Goal: Answer question/provide support: Answer question/provide support

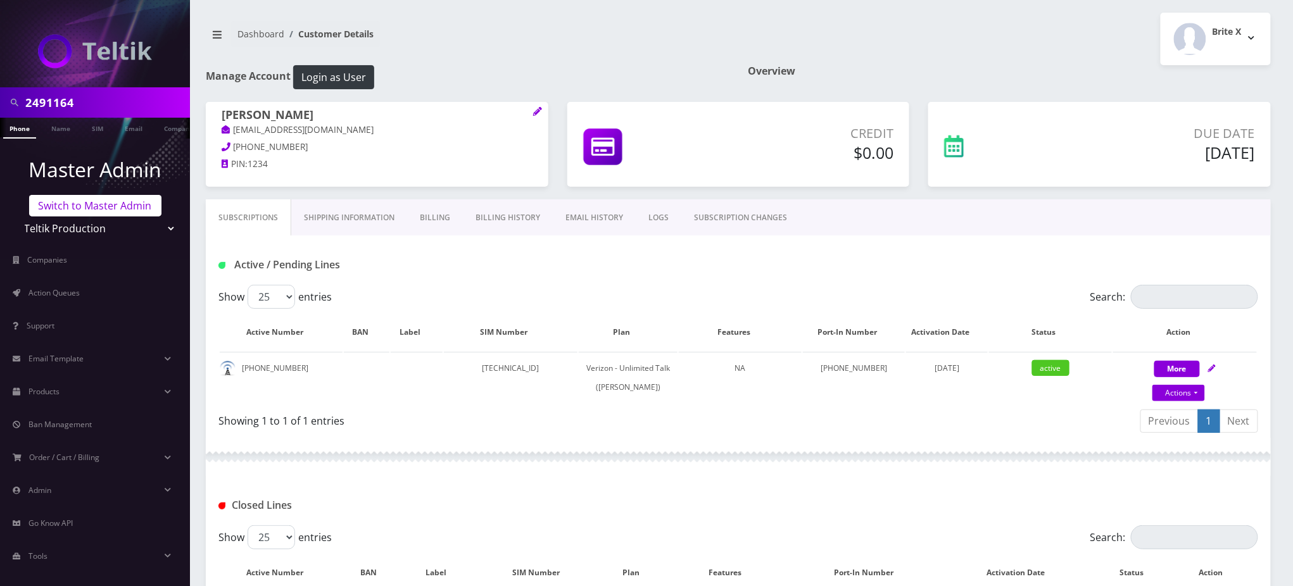
click at [98, 211] on link "Switch to Master Admin" at bounding box center [95, 206] width 132 height 22
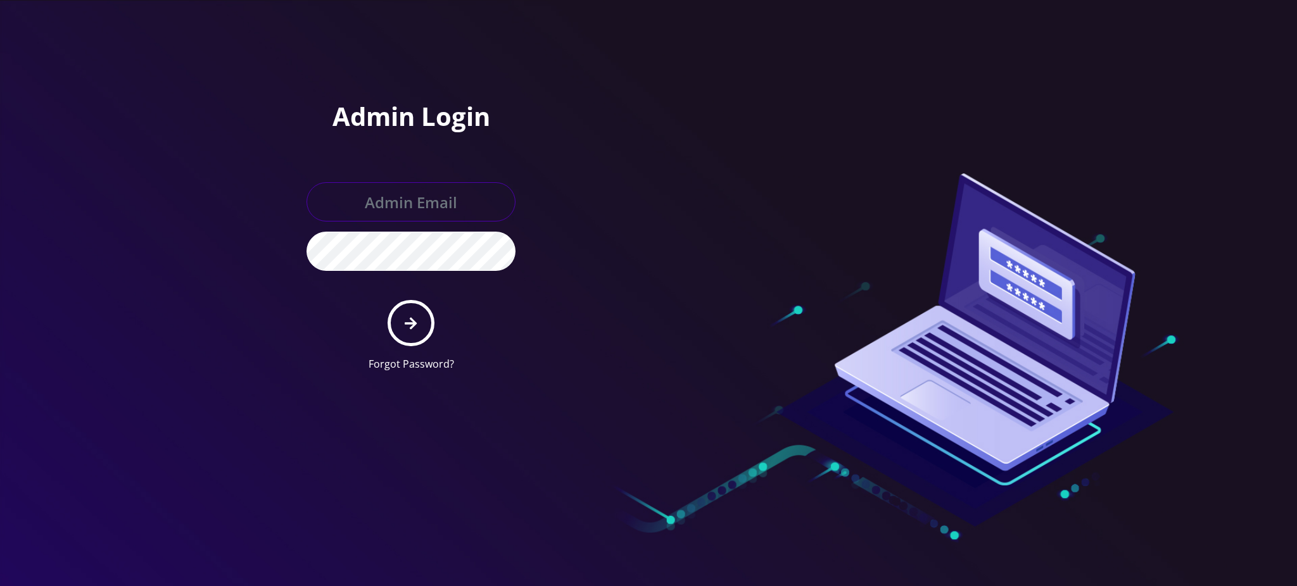
type input "rochelle@teltik.com"
click at [424, 332] on button "submit" at bounding box center [410, 323] width 46 height 46
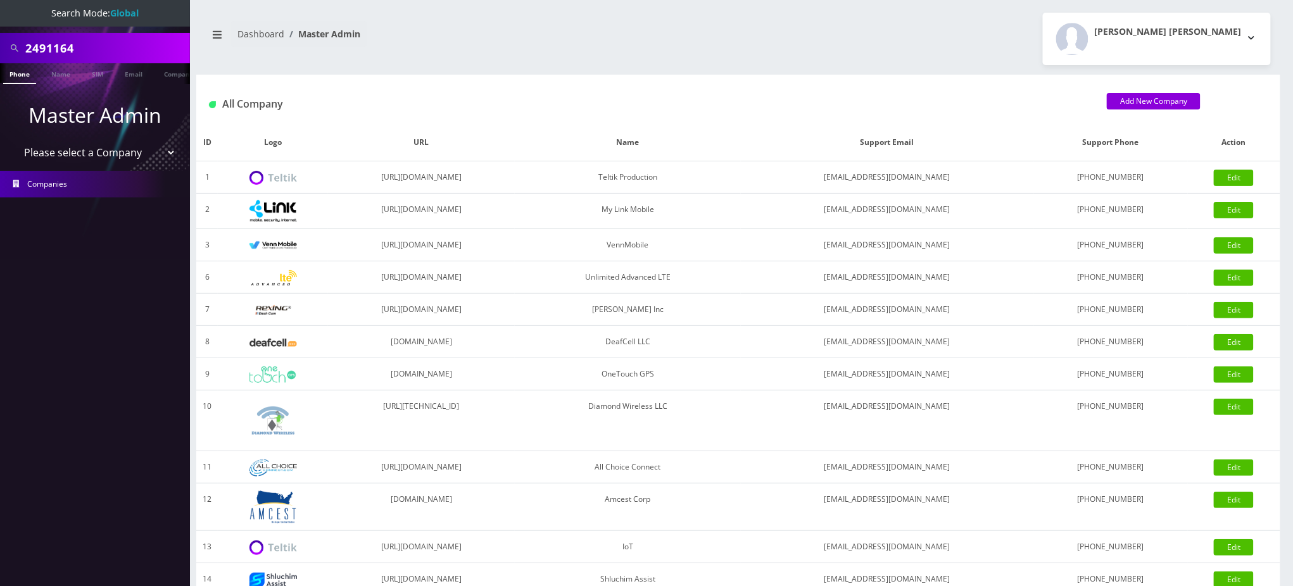
drag, startPoint x: 0, startPoint y: 46, endPoint x: 3, endPoint y: 56, distance: 10.6
click at [0, 60] on div "2491164" at bounding box center [95, 48] width 190 height 30
paste input "9294220976"
type input "9294220976"
click at [23, 77] on link "Phone" at bounding box center [19, 73] width 33 height 21
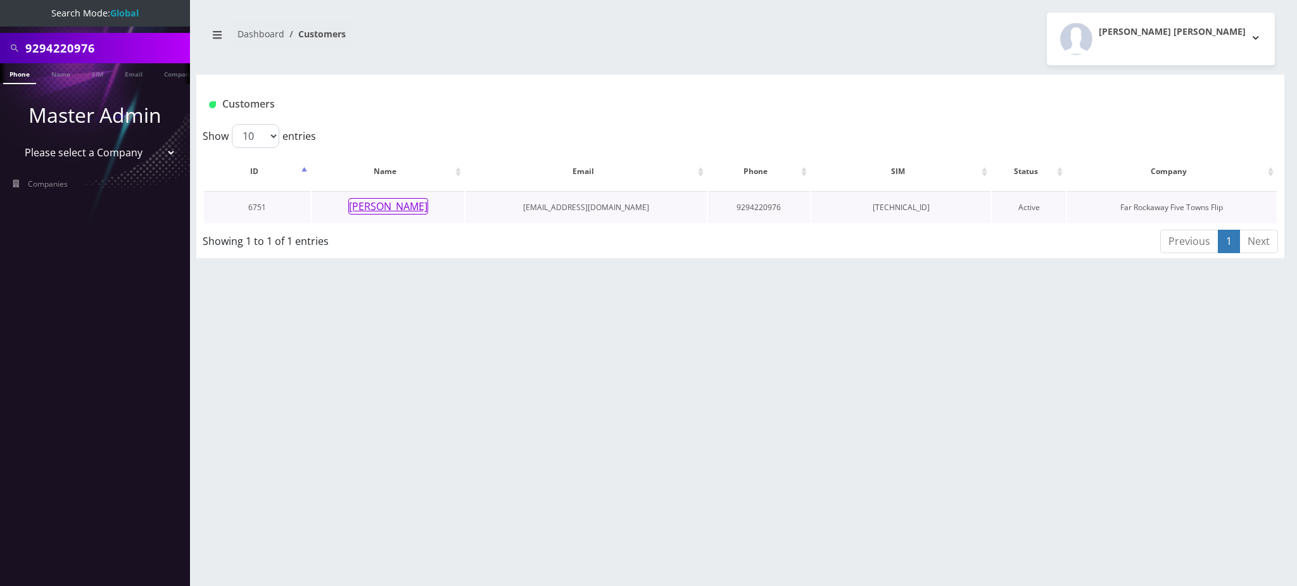
click at [389, 208] on button "miriam lomner" at bounding box center [388, 206] width 80 height 16
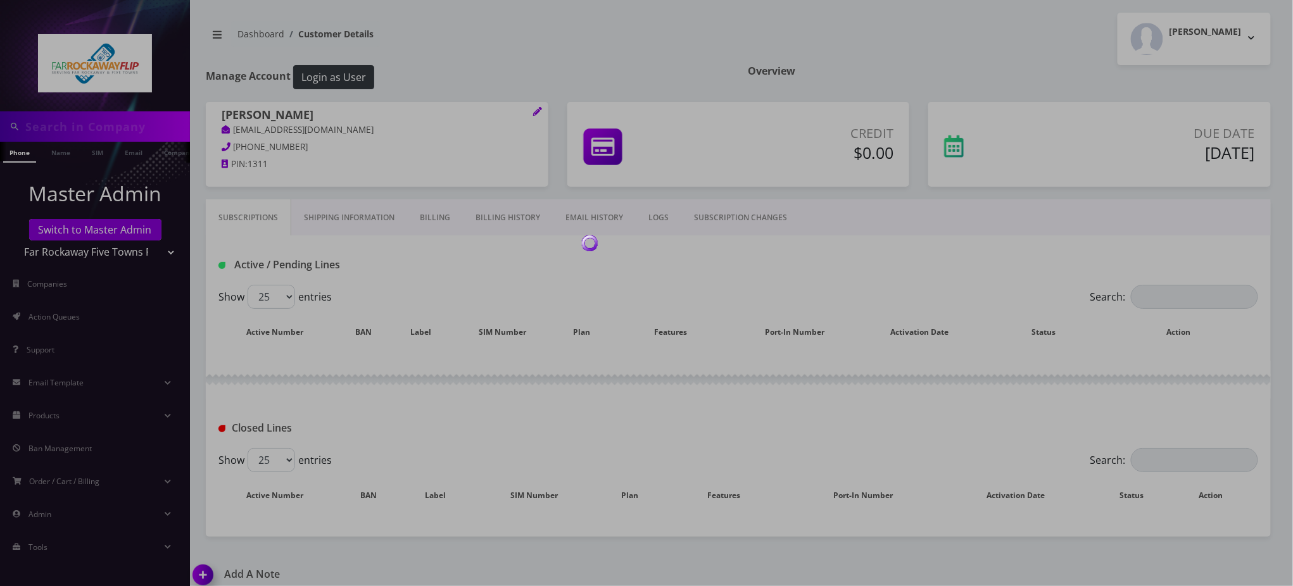
type input "9294220976"
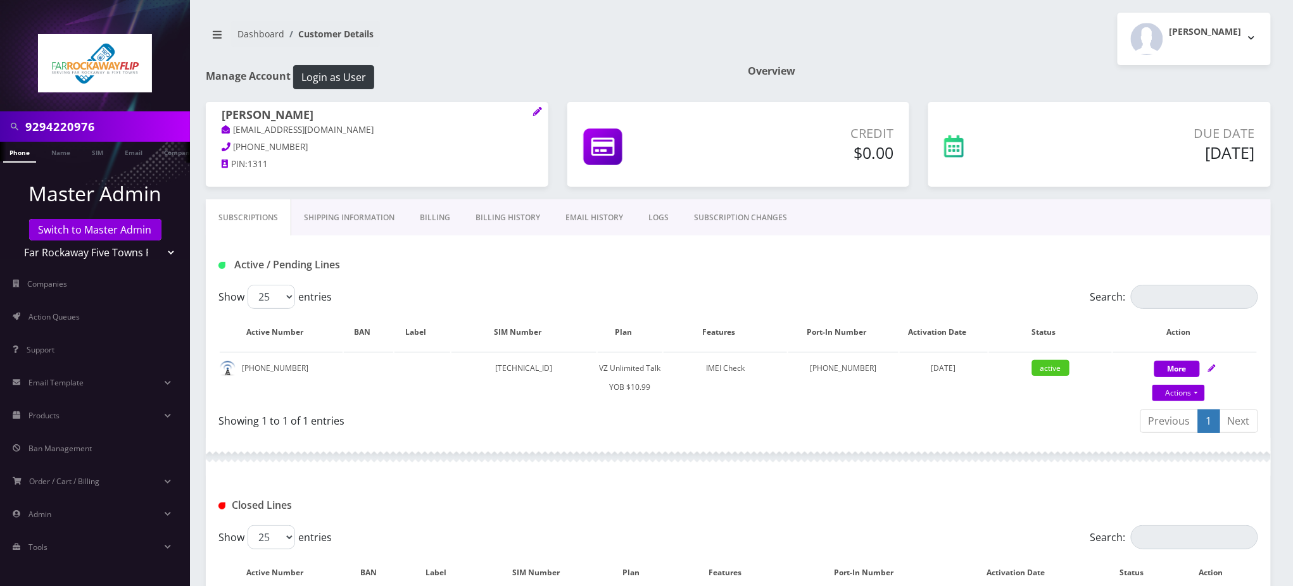
click at [57, 130] on input "9294220976" at bounding box center [105, 127] width 161 height 24
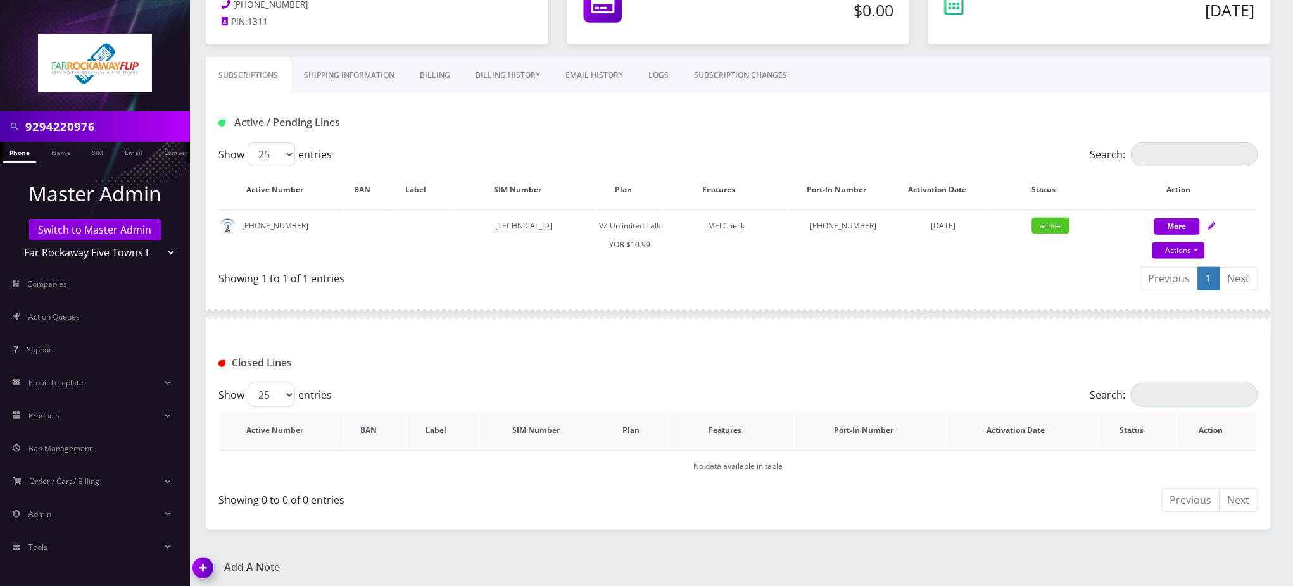
scroll to position [248, 0]
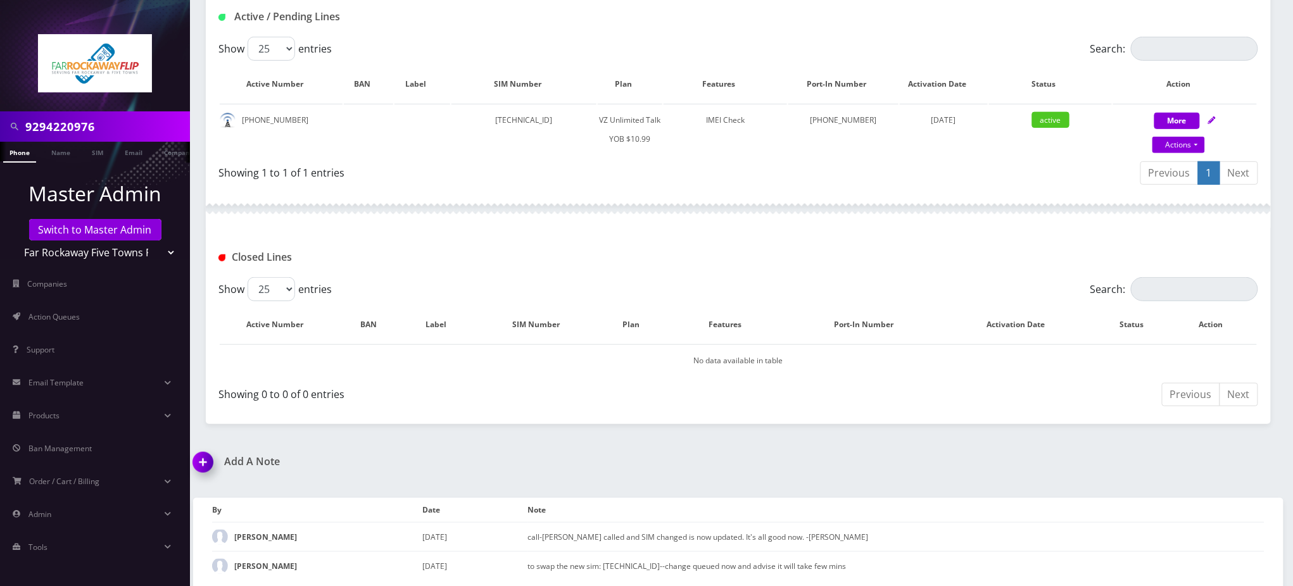
click at [208, 460] on img at bounding box center [205, 466] width 37 height 37
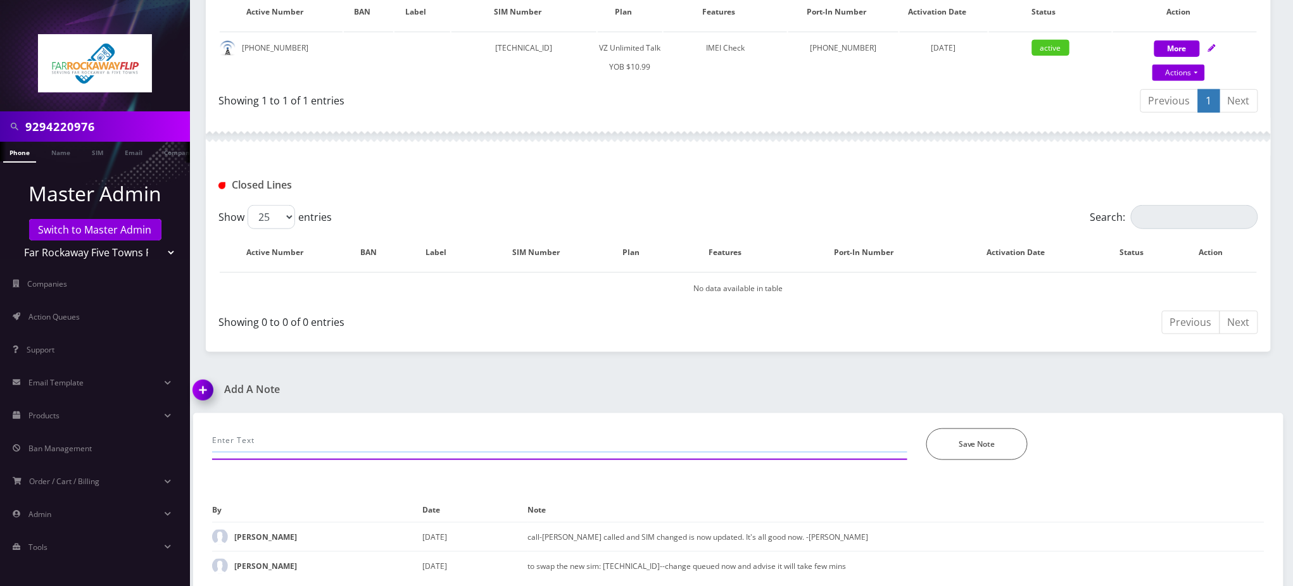
click at [305, 436] on input "text" at bounding box center [559, 441] width 695 height 24
paste input "Purchase Service Plan successfull, TT 4G Monthly Unlimited Voice Plan PIN 47836…"
type input "Purchase Service Plan successfull, TT 4G Monthly Unlimited Voice Plan PIN 47836…"
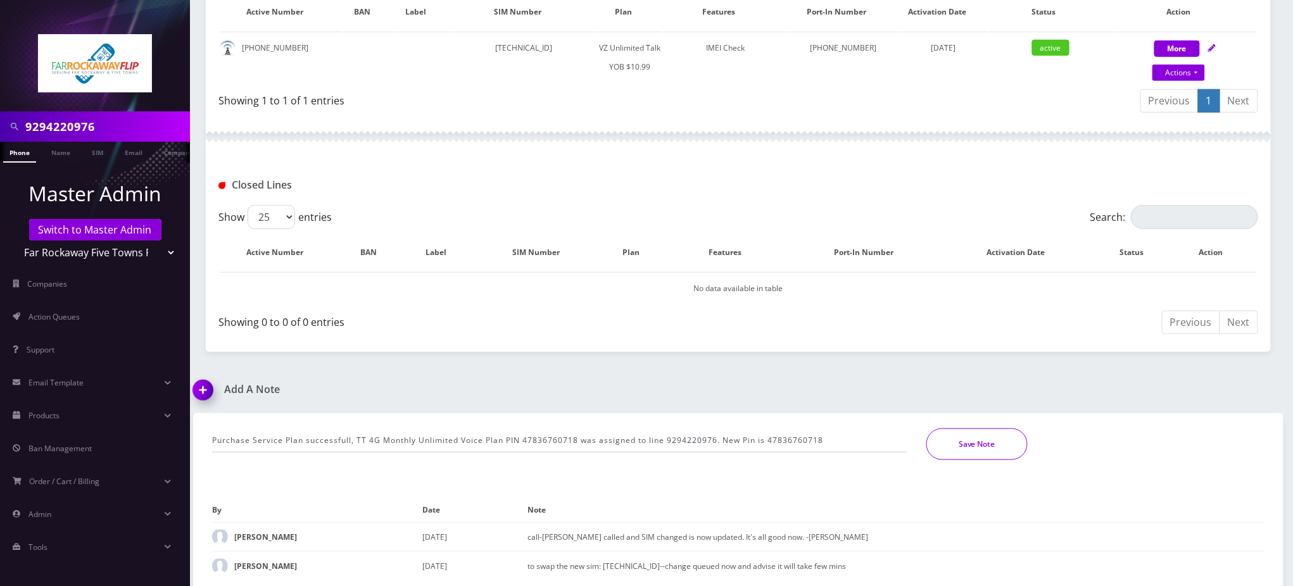
click at [993, 435] on button "Save Note" at bounding box center [976, 445] width 101 height 32
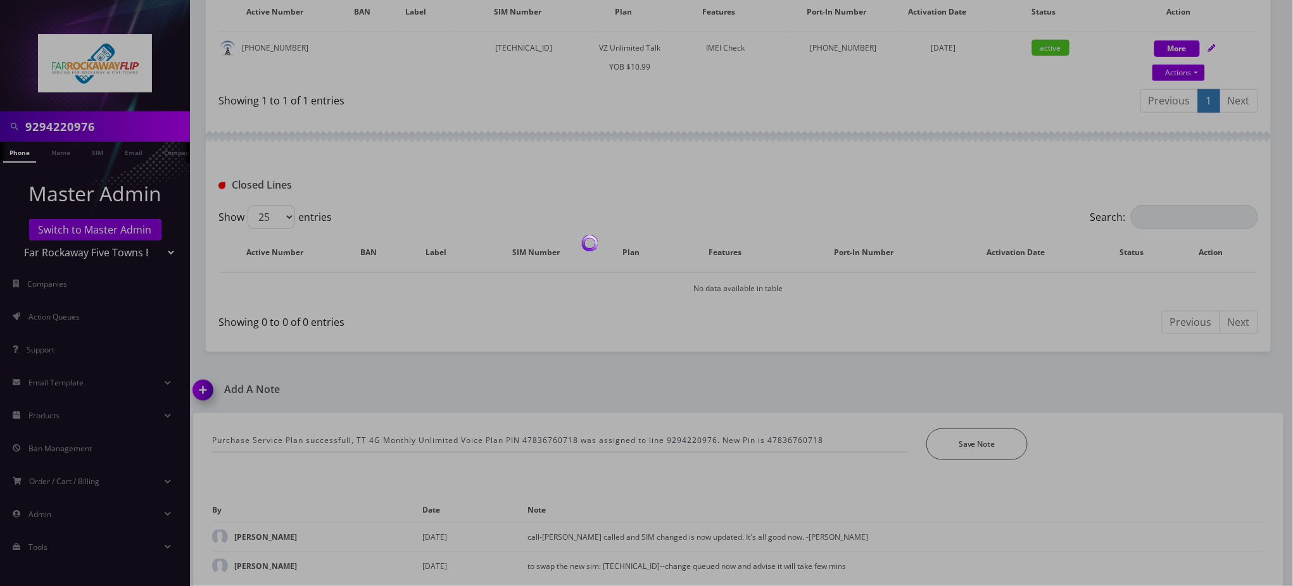
scroll to position [277, 0]
